Goal: Use online tool/utility: Use online tool/utility

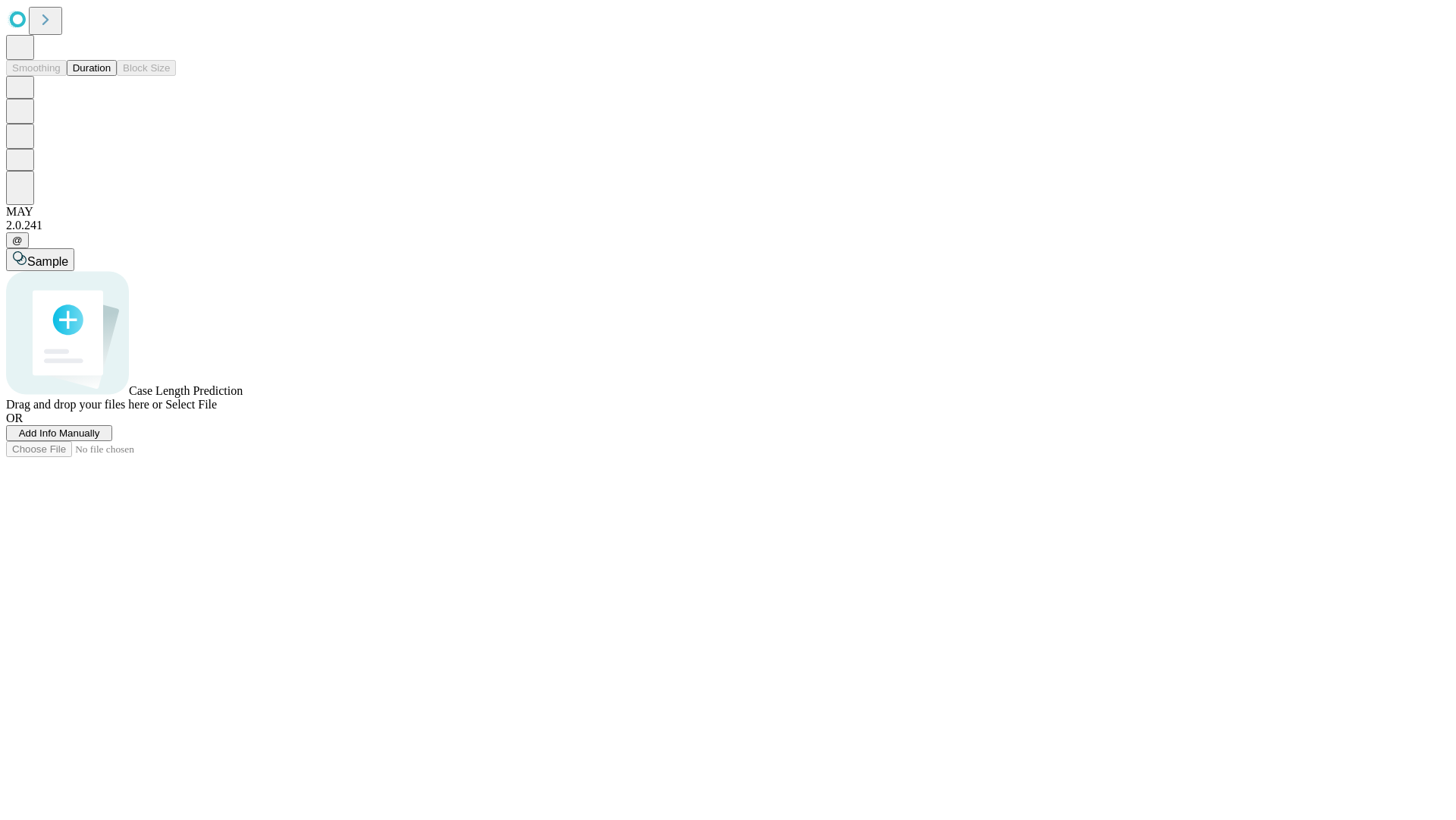
click at [217, 411] on span "Select File" at bounding box center [191, 404] width 52 height 13
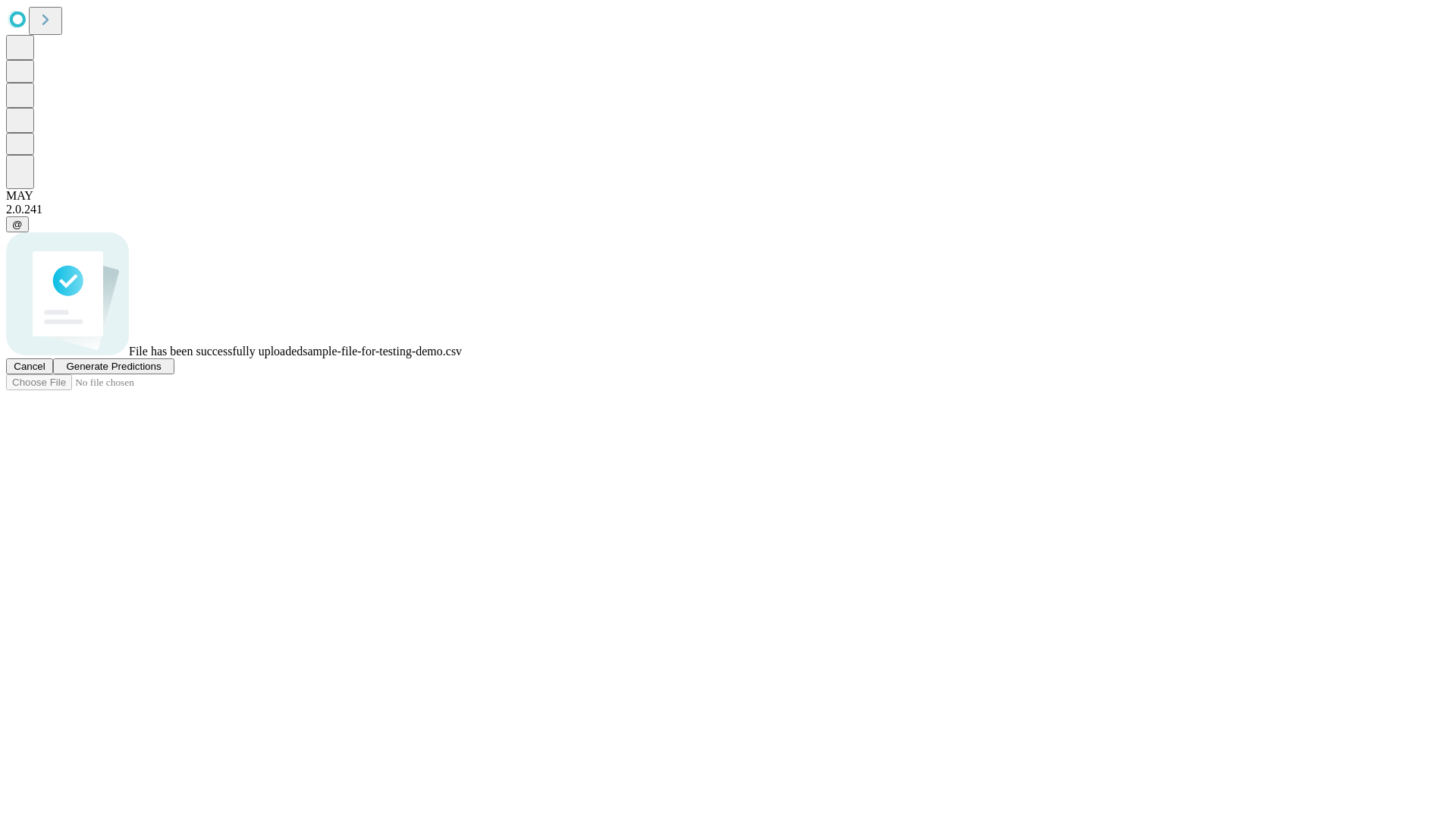
click at [161, 372] on span "Generate Predictions" at bounding box center [113, 367] width 95 height 11
